Goal: Task Accomplishment & Management: Manage account settings

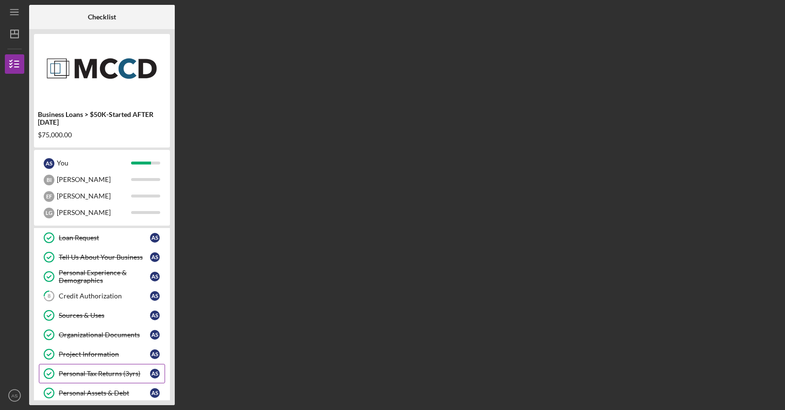
scroll to position [60, 0]
click at [114, 299] on div "Credit Authorization" at bounding box center [104, 297] width 91 height 8
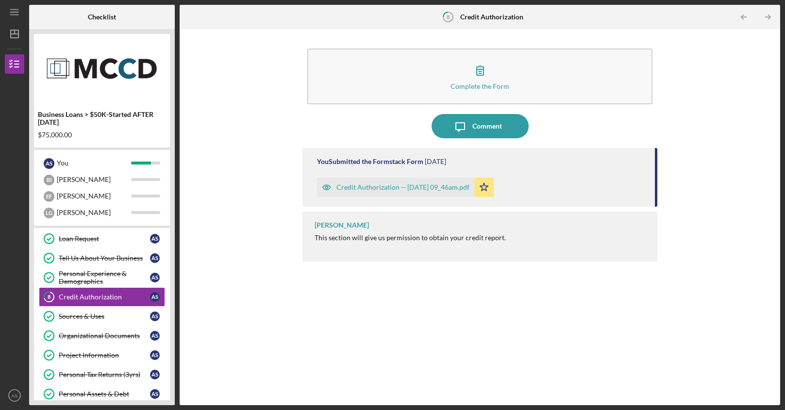
click at [454, 191] on div "Credit Authorization -- [DATE] 09_46am.pdf" at bounding box center [402, 187] width 133 height 8
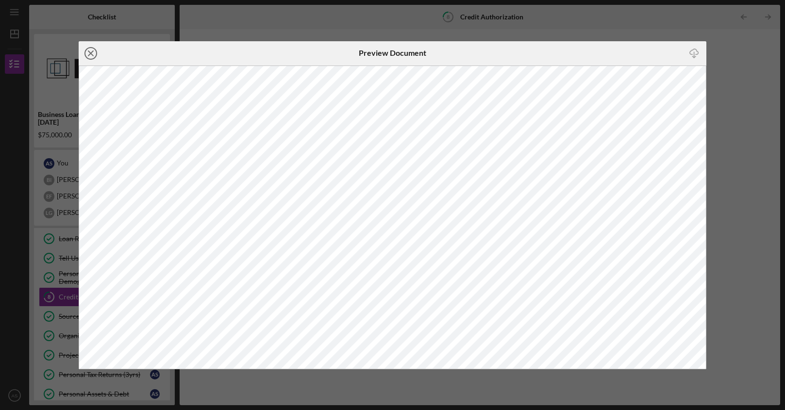
click at [97, 57] on icon "Icon/Close" at bounding box center [91, 53] width 24 height 24
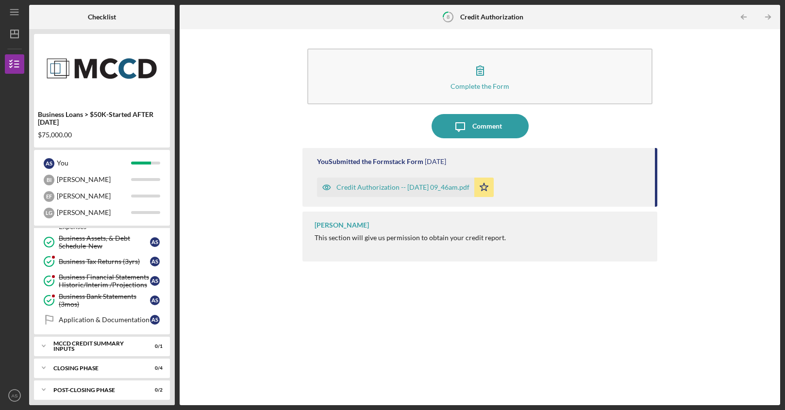
scroll to position [275, 0]
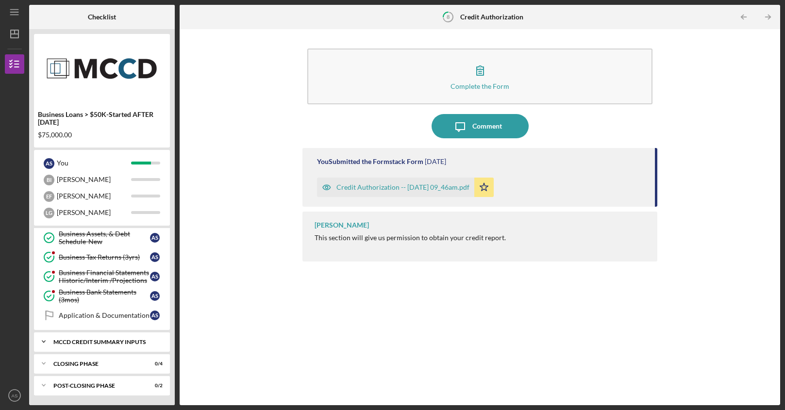
click at [117, 345] on div "Icon/Expander MCCD Credit Summary Inputs 0 / 1" at bounding box center [102, 341] width 136 height 19
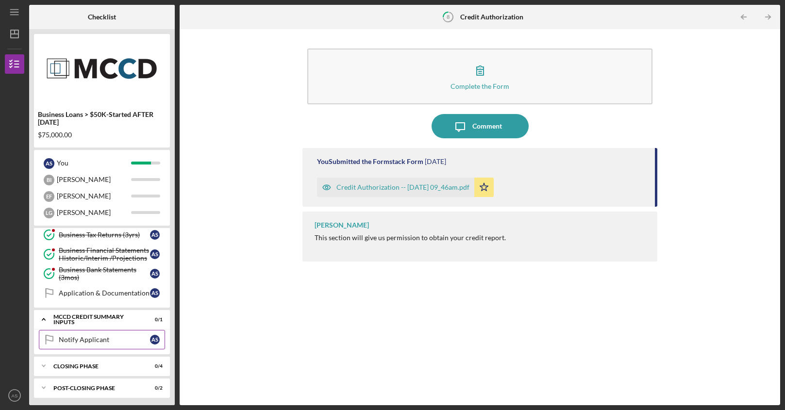
scroll to position [299, 0]
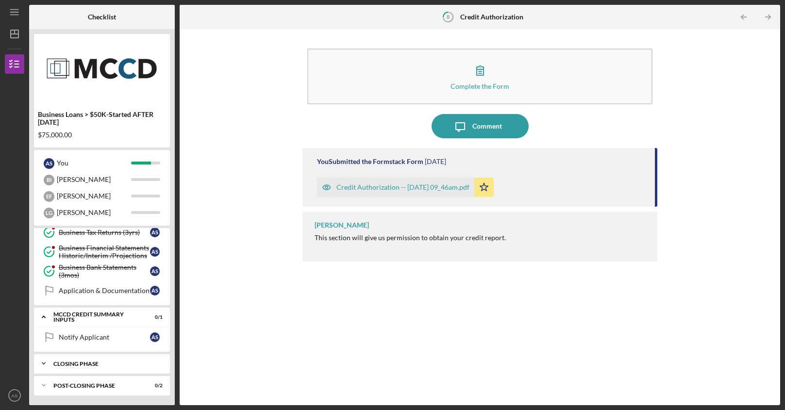
click at [96, 364] on div "Closing Phase" at bounding box center [105, 364] width 104 height 6
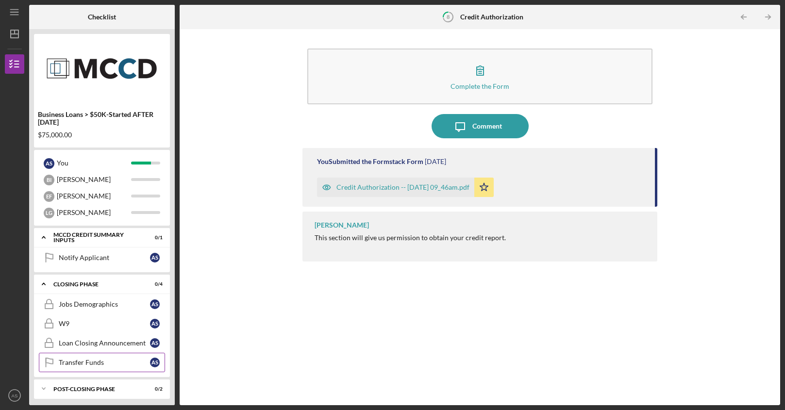
scroll to position [382, 0]
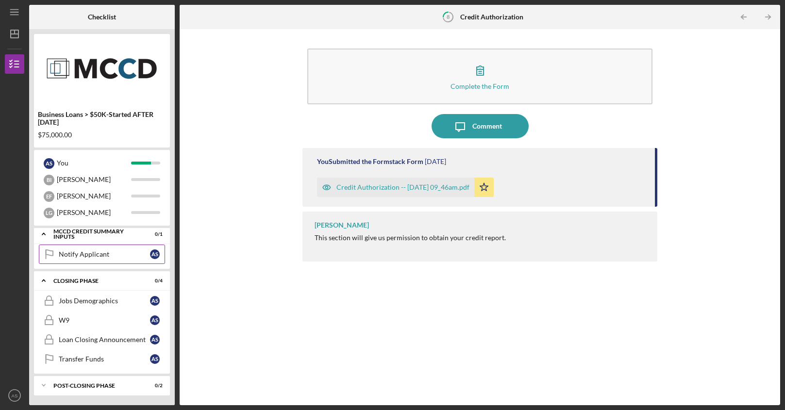
click at [136, 254] on div "Notify Applicant" at bounding box center [104, 254] width 91 height 8
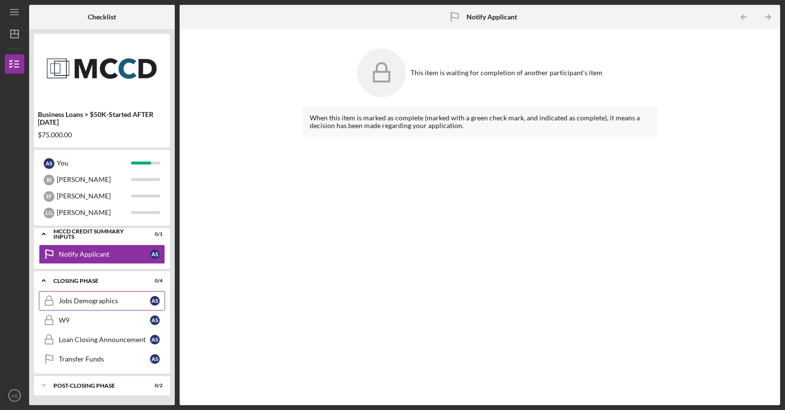
click at [130, 306] on link "Jobs Demographics Jobs Demographics A S" at bounding box center [102, 300] width 126 height 19
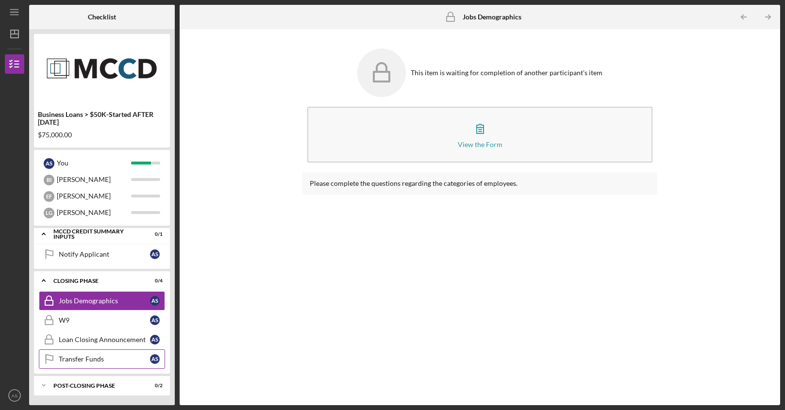
click at [103, 358] on div "Transfer Funds" at bounding box center [104, 359] width 91 height 8
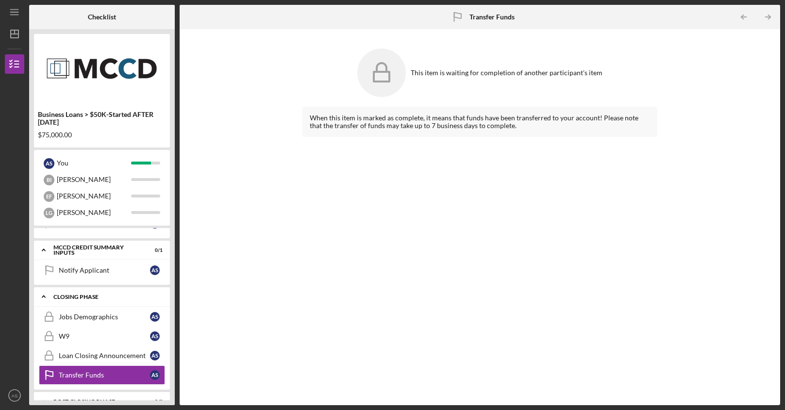
click at [77, 290] on div "Icon/Expander Closing Phase 0 / 4" at bounding box center [102, 297] width 136 height 20
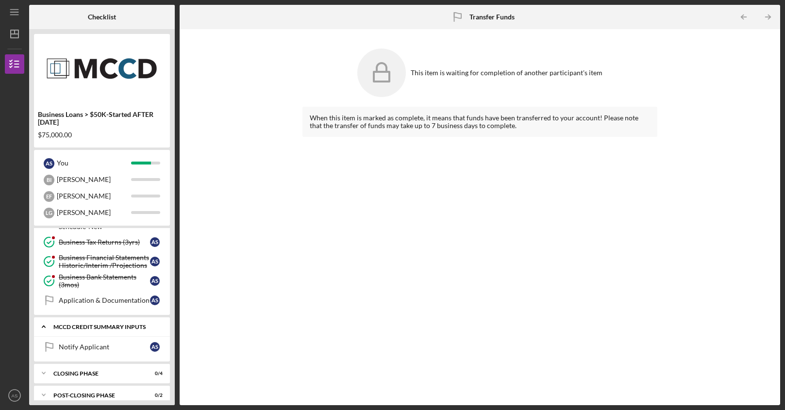
click at [76, 327] on div "MCCD Credit Summary Inputs" at bounding box center [105, 327] width 104 height 6
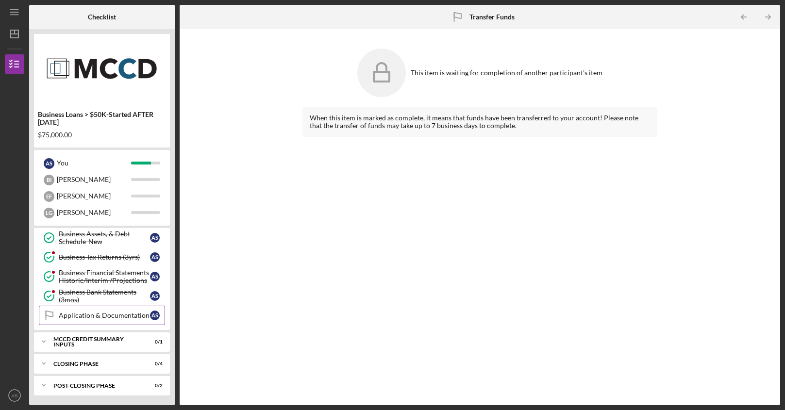
scroll to position [270, 0]
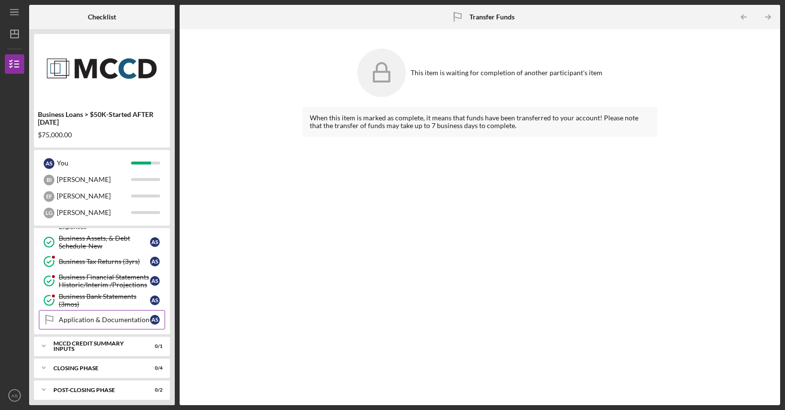
click at [109, 323] on div "Application & Documentation" at bounding box center [104, 320] width 91 height 8
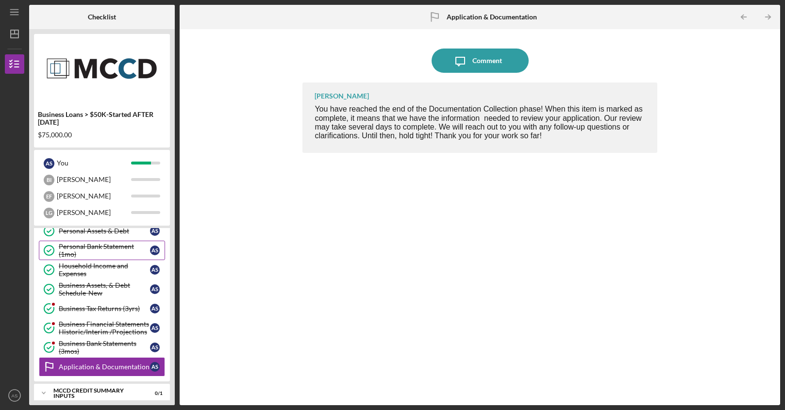
scroll to position [266, 0]
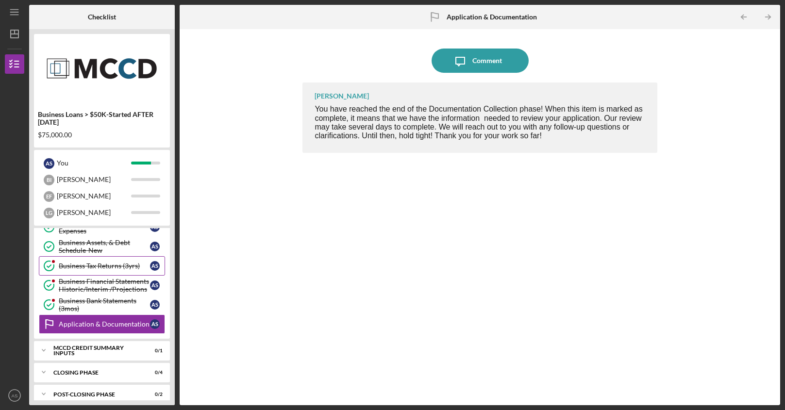
click at [80, 269] on div "Business Tax Returns (3yrs)" at bounding box center [104, 266] width 91 height 8
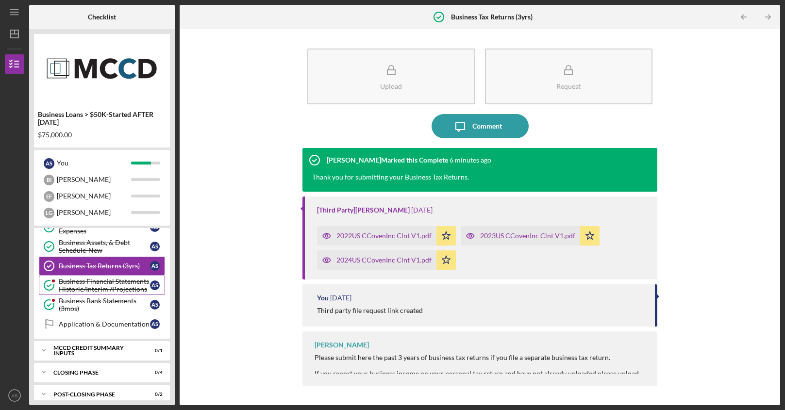
click at [87, 290] on div "Business Financial Statements Historic/Interim /Projections" at bounding box center [104, 286] width 91 height 16
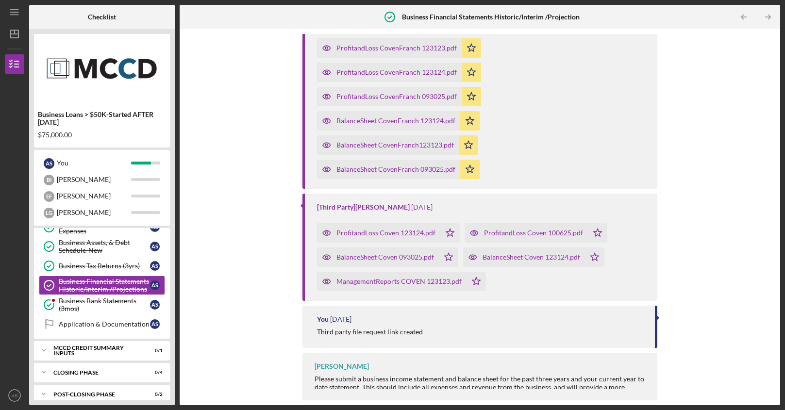
scroll to position [189, 0]
click at [108, 308] on div "Business Bank Statements (3mos)" at bounding box center [104, 305] width 91 height 16
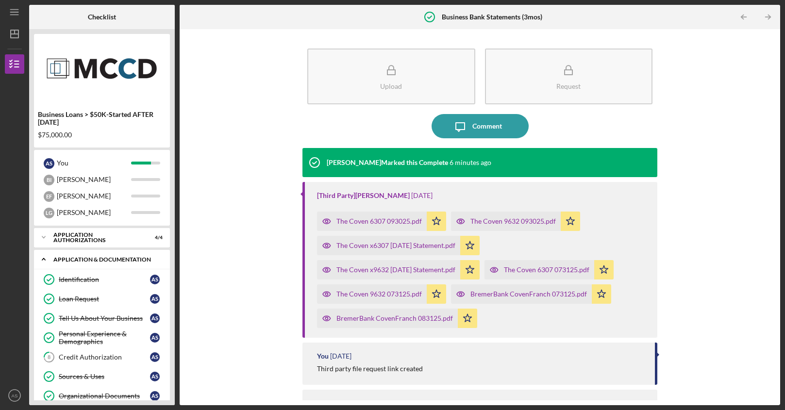
click at [100, 258] on div "Application & Documentation" at bounding box center [105, 260] width 104 height 6
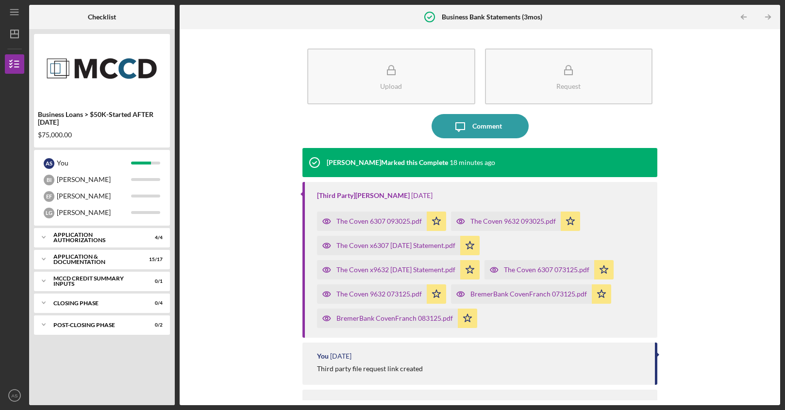
click at [12, 76] on div at bounding box center [14, 152] width 19 height 156
click at [18, 60] on icon "button" at bounding box center [14, 64] width 24 height 24
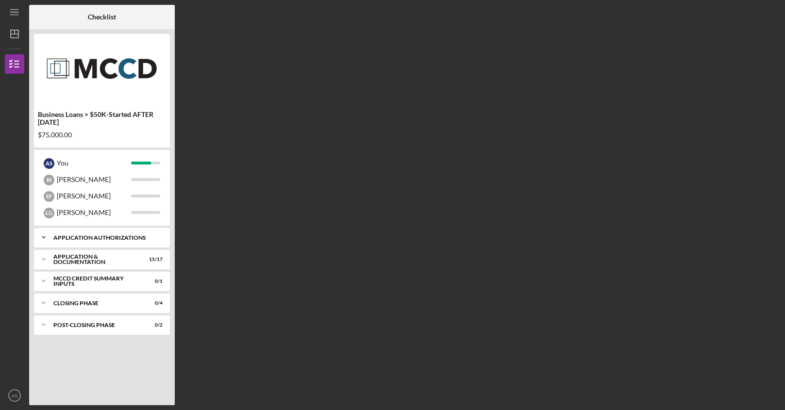
click at [111, 232] on div "Icon/Expander Application Authorizations 4 / 4" at bounding box center [102, 237] width 136 height 19
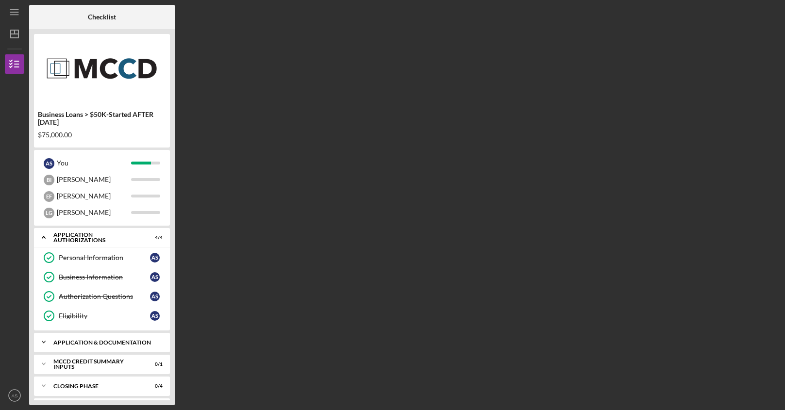
click at [93, 340] on div "Application & Documentation" at bounding box center [105, 343] width 104 height 6
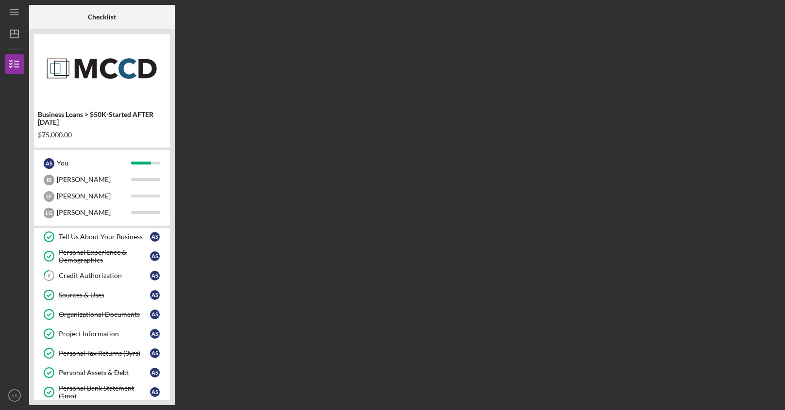
scroll to position [165, 0]
click at [109, 280] on link "8 Credit Authorization A S" at bounding box center [102, 274] width 126 height 19
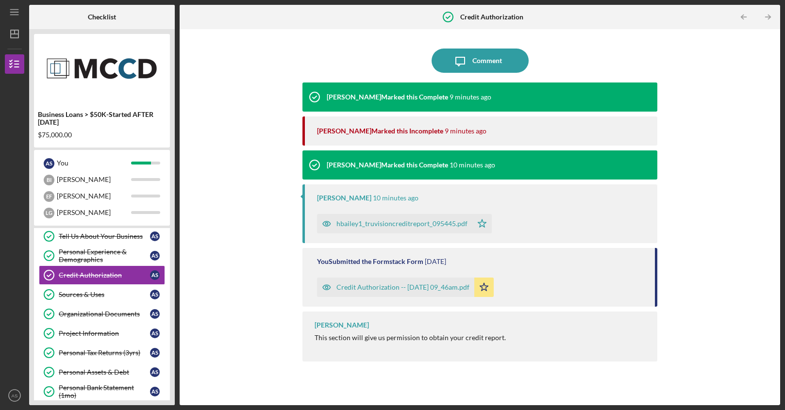
click at [429, 225] on div "hbailey1_truvisioncreditreport_095445.pdf" at bounding box center [401, 224] width 131 height 8
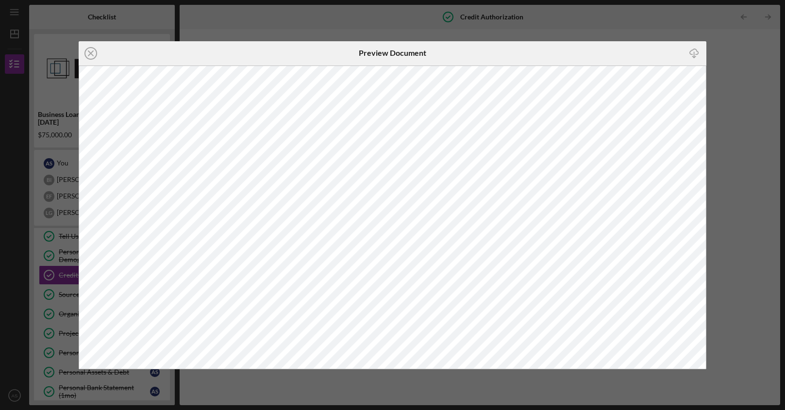
click at [747, 134] on div "Icon/Close Preview Document Icon/Download" at bounding box center [392, 205] width 785 height 410
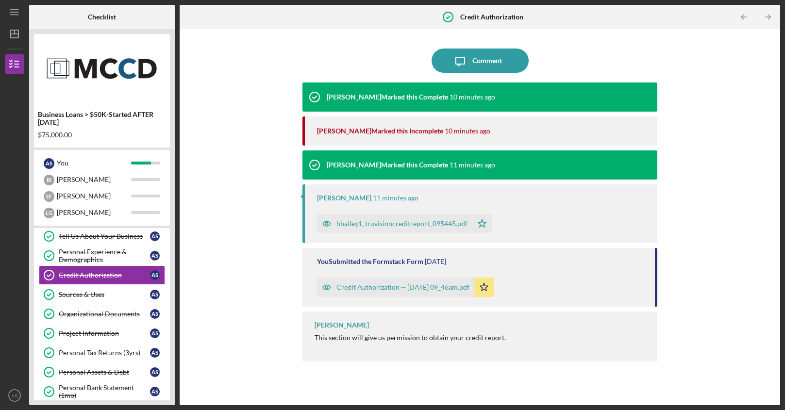
click at [427, 138] on div "[PERSON_NAME] Marked this Incomplete 10 minutes ago" at bounding box center [482, 130] width 330 height 29
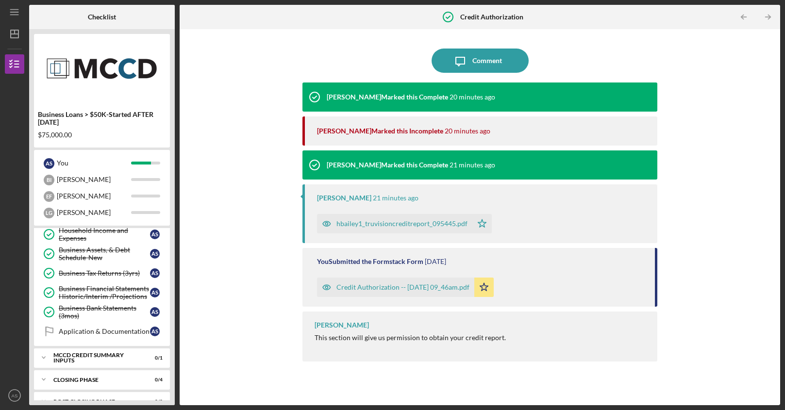
scroll to position [358, 0]
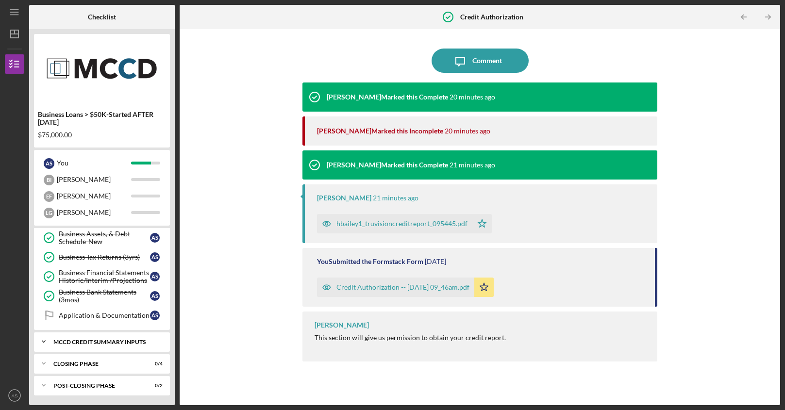
click at [40, 344] on icon "Icon/Expander" at bounding box center [43, 341] width 19 height 19
click at [95, 367] on link "Notify Applicant Notify Applicant A S" at bounding box center [102, 361] width 126 height 19
